Goal: Transaction & Acquisition: Purchase product/service

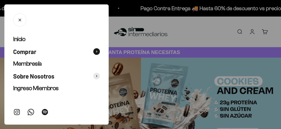
click at [29, 49] on span "Comprar" at bounding box center [24, 52] width 23 height 8
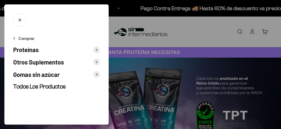
click at [34, 73] on span "Gomas sin azúcar" at bounding box center [36, 74] width 46 height 8
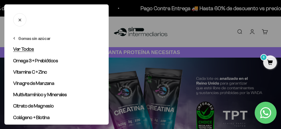
click at [26, 47] on span "Ver Todos" at bounding box center [23, 48] width 21 height 5
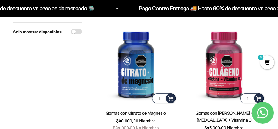
scroll to position [101, 0]
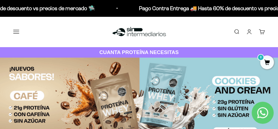
click at [14, 29] on button "Menú" at bounding box center [16, 32] width 6 height 6
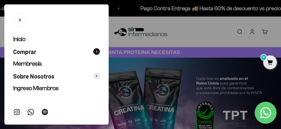
click at [36, 54] on span "Comprar" at bounding box center [24, 52] width 23 height 8
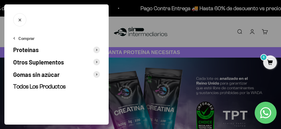
click at [34, 74] on span "Gomas sin azúcar" at bounding box center [36, 74] width 46 height 8
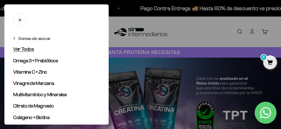
click at [25, 49] on span "Ver Todos" at bounding box center [23, 48] width 21 height 5
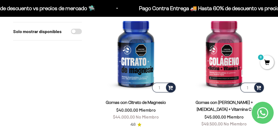
scroll to position [87, 0]
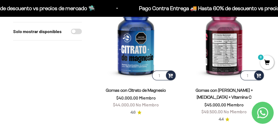
click at [231, 27] on img at bounding box center [224, 40] width 82 height 82
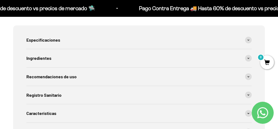
scroll to position [287, 0]
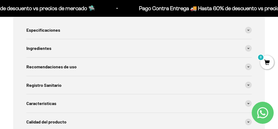
drag, startPoint x: 279, startPoint y: 14, endPoint x: 278, endPoint y: 40, distance: 25.3
click at [247, 27] on span at bounding box center [248, 30] width 7 height 7
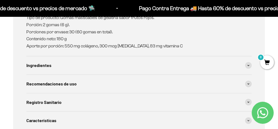
scroll to position [314, 0]
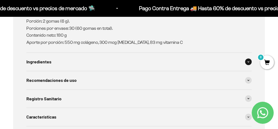
click at [101, 63] on div "Ingredientes" at bounding box center [138, 61] width 225 height 18
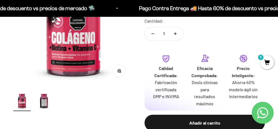
scroll to position [64, 0]
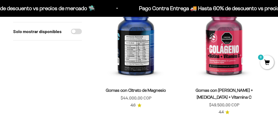
scroll to position [87, 0]
click at [125, 55] on img at bounding box center [136, 40] width 82 height 82
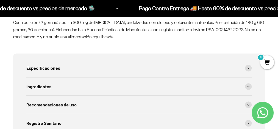
scroll to position [251, 0]
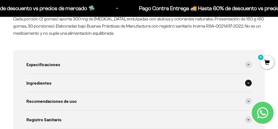
click at [88, 79] on div "Ingredientes" at bounding box center [138, 83] width 225 height 18
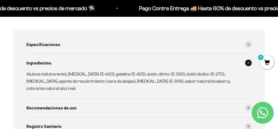
scroll to position [273, 0]
